Goal: Use online tool/utility: Utilize a website feature to perform a specific function

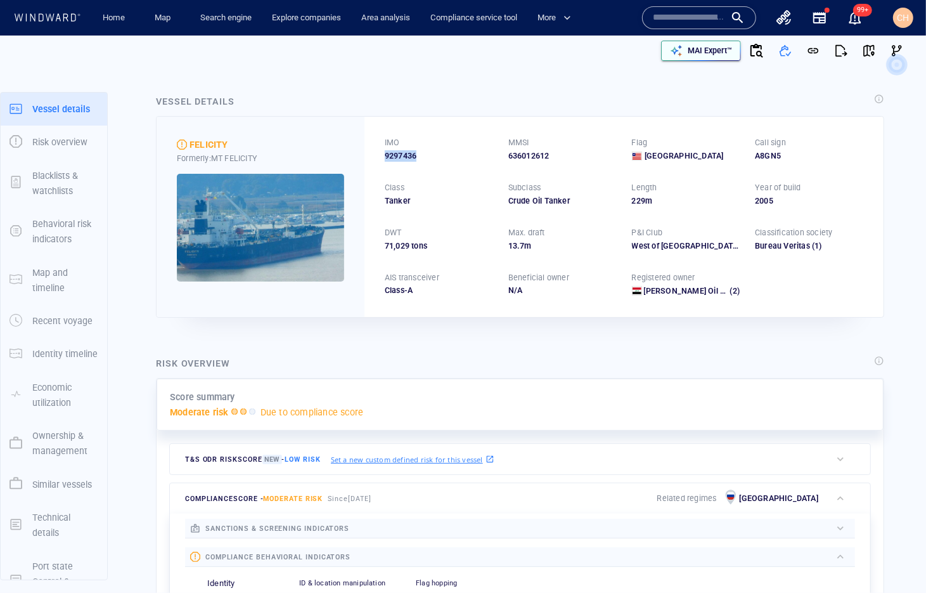
click at [717, 55] on p "MAI Expert™" at bounding box center [710, 50] width 44 height 11
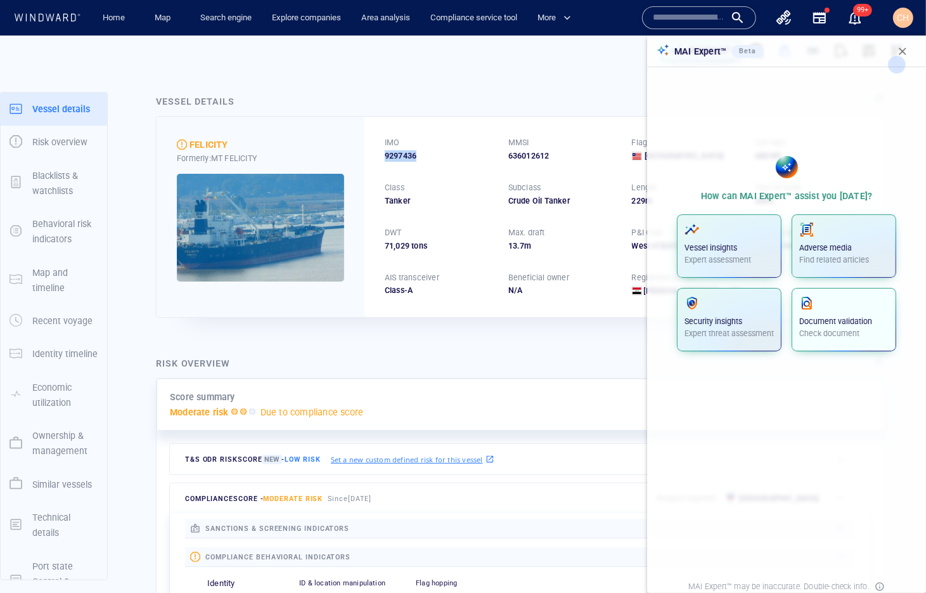
click at [844, 322] on p "Document validation" at bounding box center [843, 321] width 89 height 11
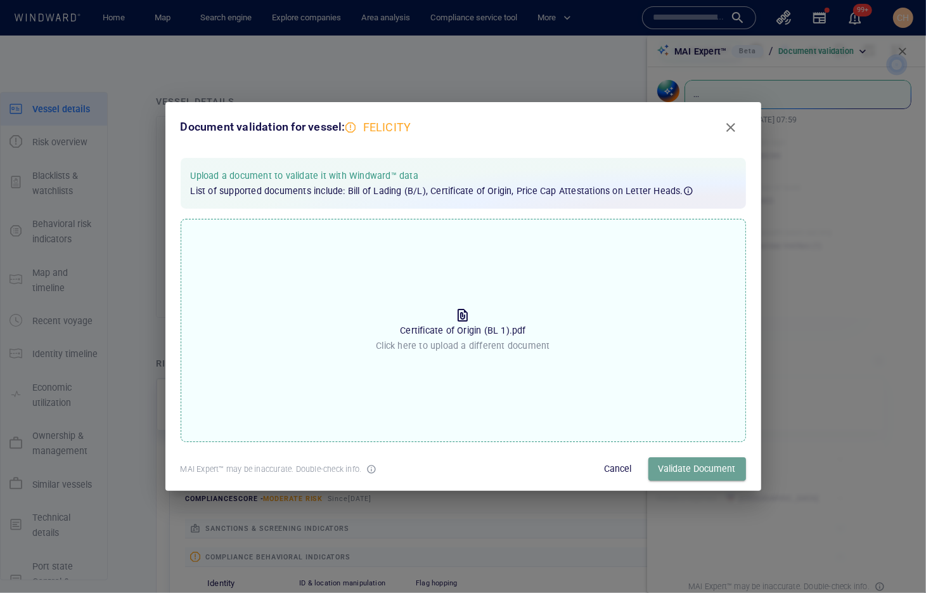
click at [690, 470] on span "Validate Document" at bounding box center [697, 469] width 77 height 16
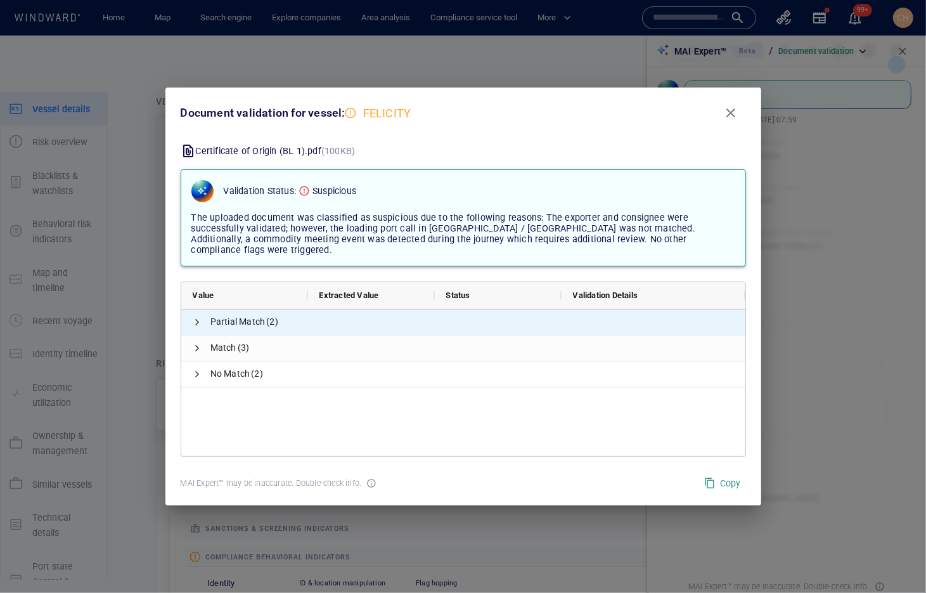
click at [198, 309] on span at bounding box center [198, 322] width 10 height 26
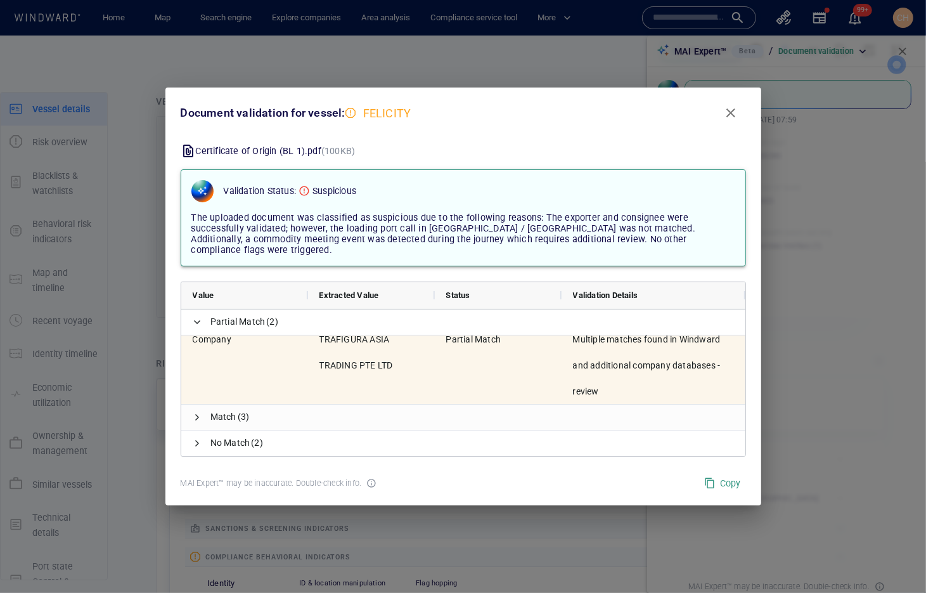
scroll to position [2, 0]
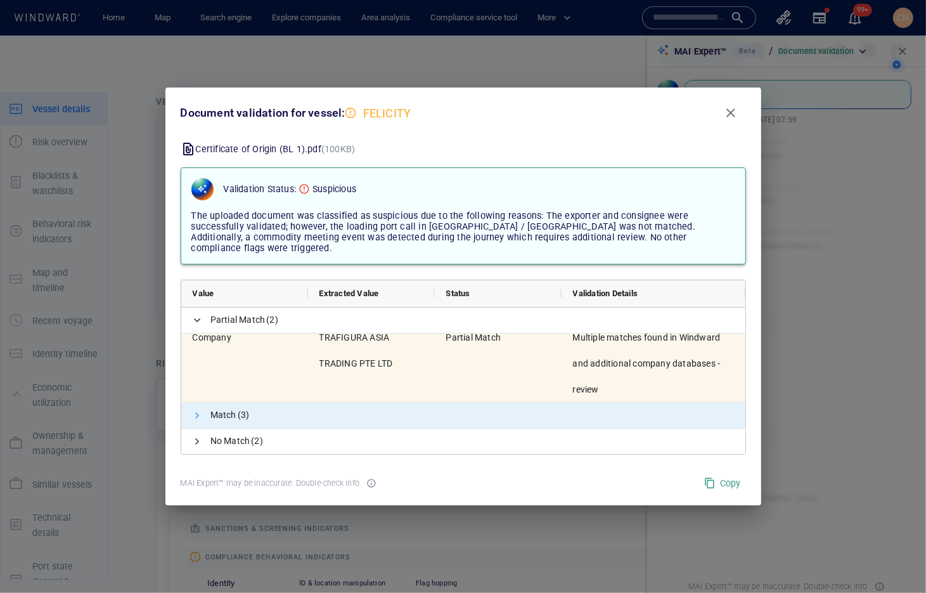
click at [197, 410] on span at bounding box center [198, 415] width 10 height 10
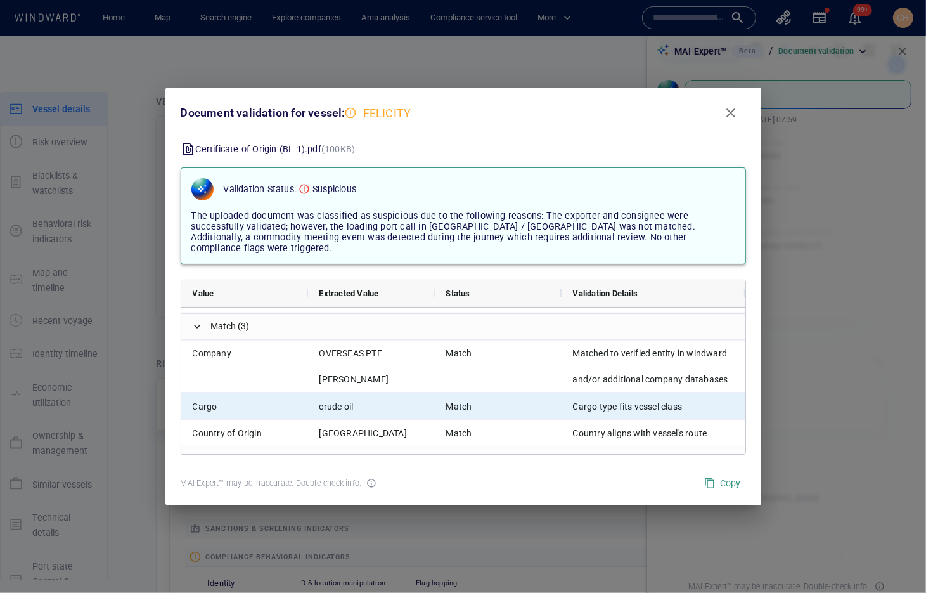
scroll to position [181, 0]
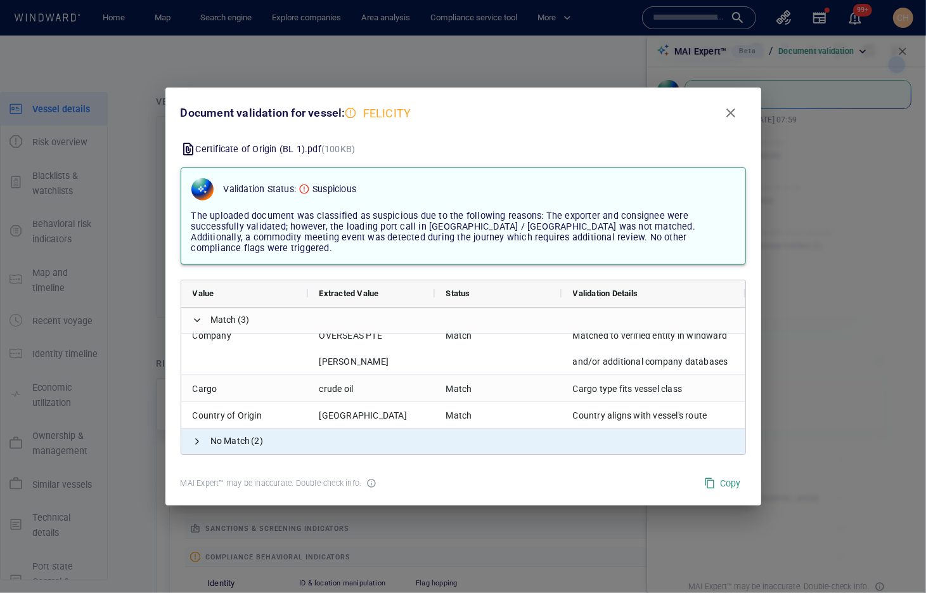
click at [205, 432] on span "No Match (2)" at bounding box center [463, 441] width 564 height 25
click at [199, 436] on span at bounding box center [198, 441] width 10 height 10
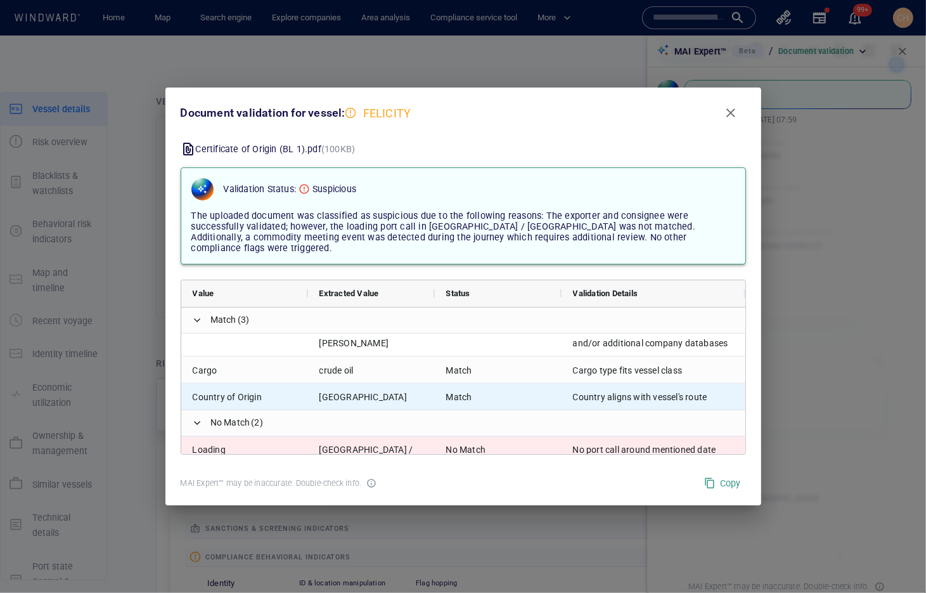
scroll to position [248, 0]
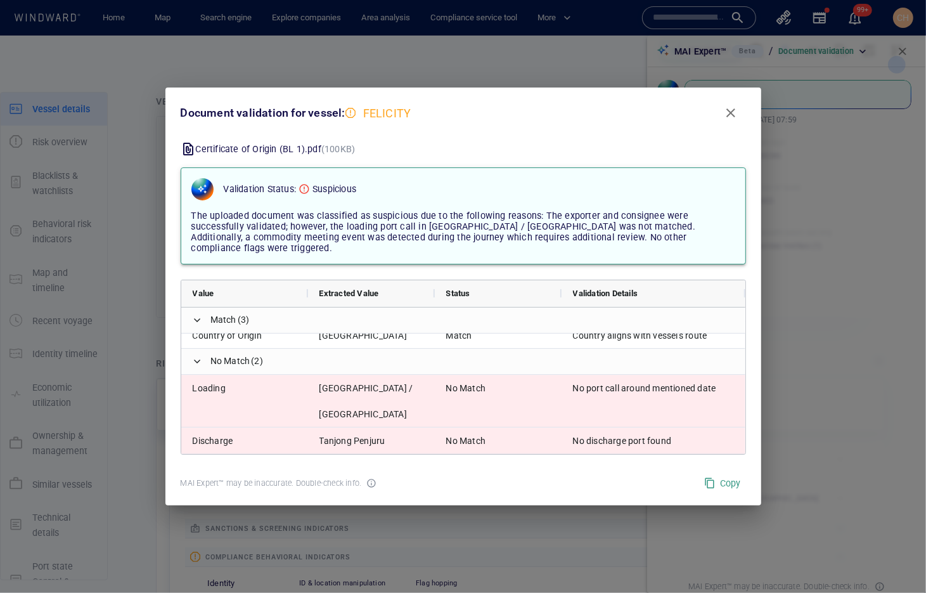
click at [732, 120] on span "Close" at bounding box center [730, 112] width 15 height 15
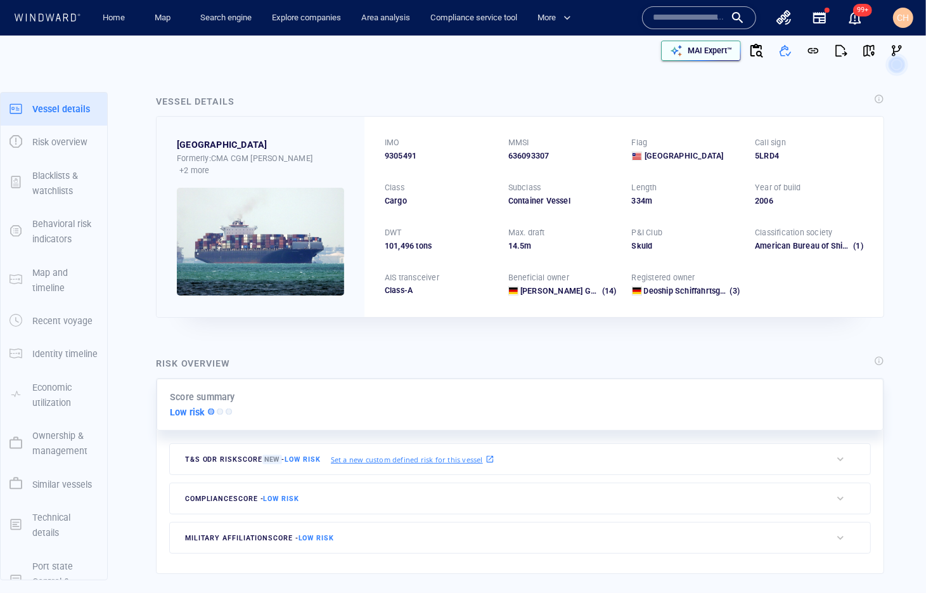
click at [680, 53] on icon "button" at bounding box center [676, 50] width 11 height 11
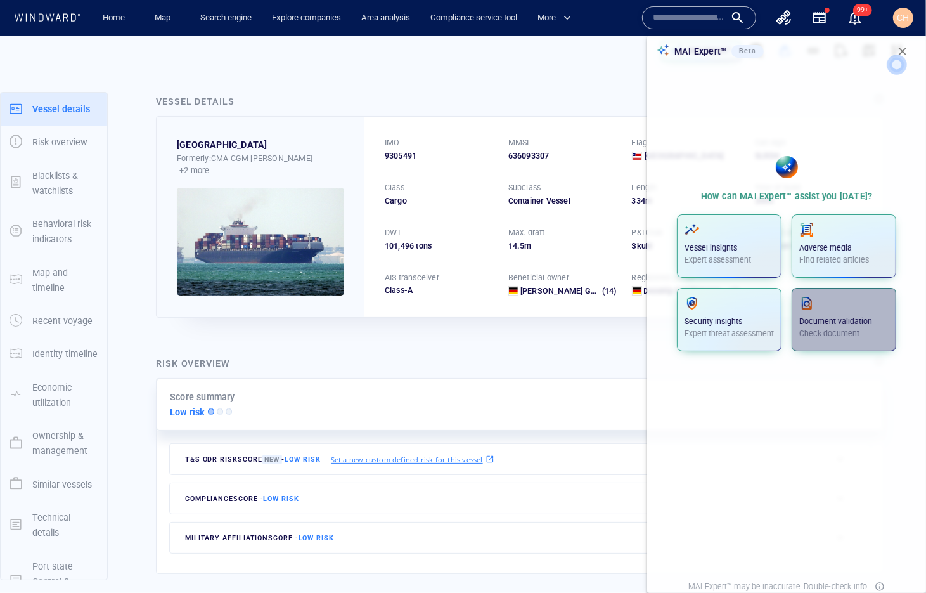
click at [820, 326] on div "Document validation Check document" at bounding box center [843, 317] width 89 height 44
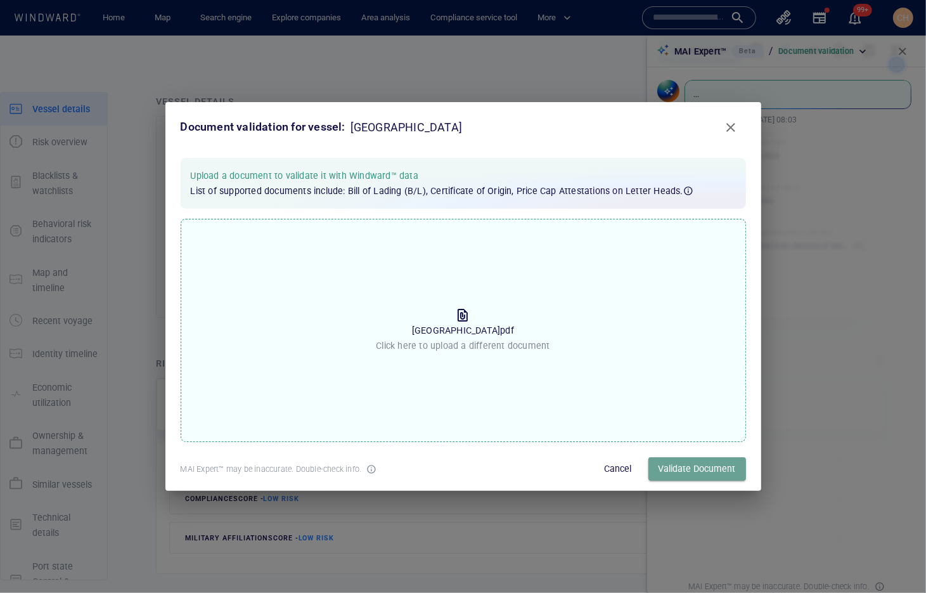
click at [696, 467] on span "Validate Document" at bounding box center [697, 469] width 77 height 16
